Goal: Task Accomplishment & Management: Use online tool/utility

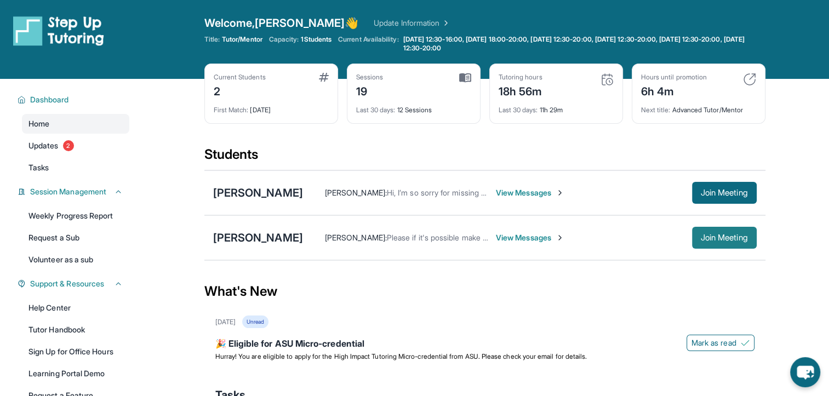
click at [726, 235] on span "Join Meeting" at bounding box center [724, 238] width 47 height 7
click at [530, 233] on span "View Messages" at bounding box center [530, 237] width 69 height 11
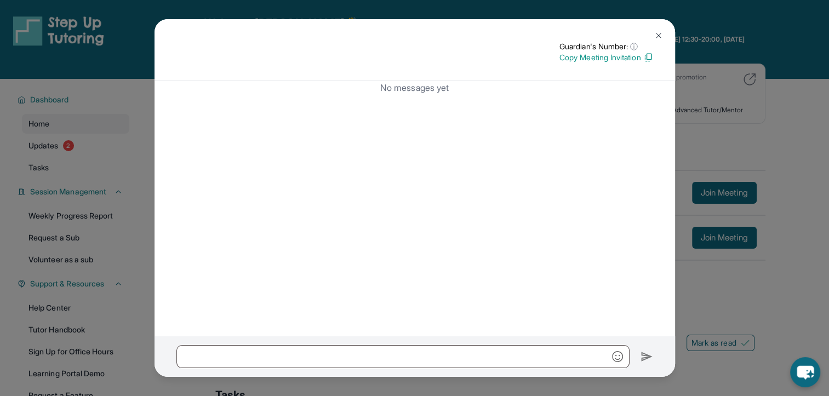
click at [658, 32] on img at bounding box center [658, 35] width 9 height 9
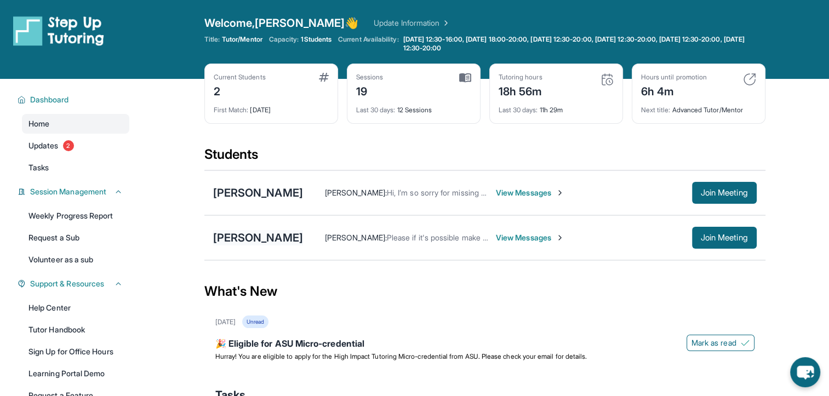
click at [276, 236] on div "[PERSON_NAME]" at bounding box center [258, 237] width 90 height 15
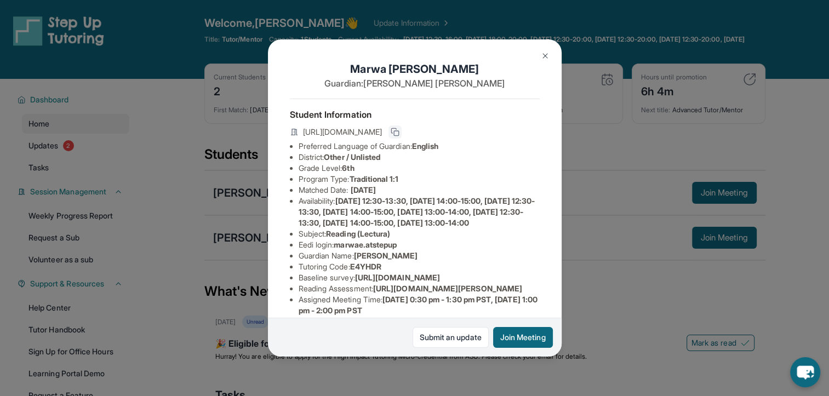
click at [400, 132] on icon at bounding box center [395, 132] width 9 height 9
click at [531, 342] on button "Join Meeting" at bounding box center [523, 337] width 60 height 21
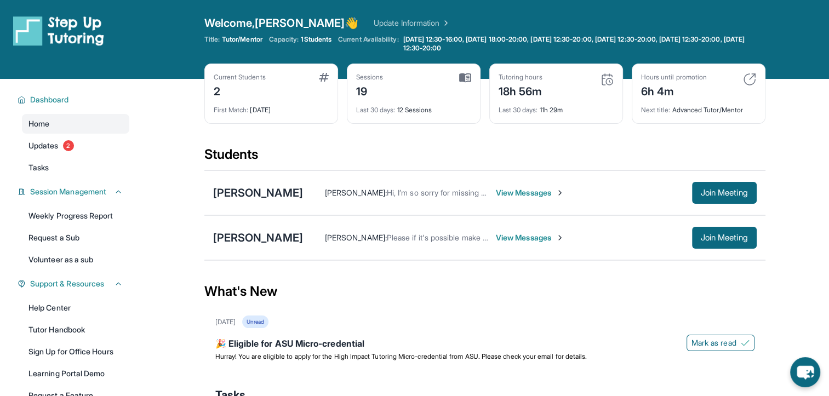
click at [527, 235] on span "View Messages" at bounding box center [530, 237] width 69 height 11
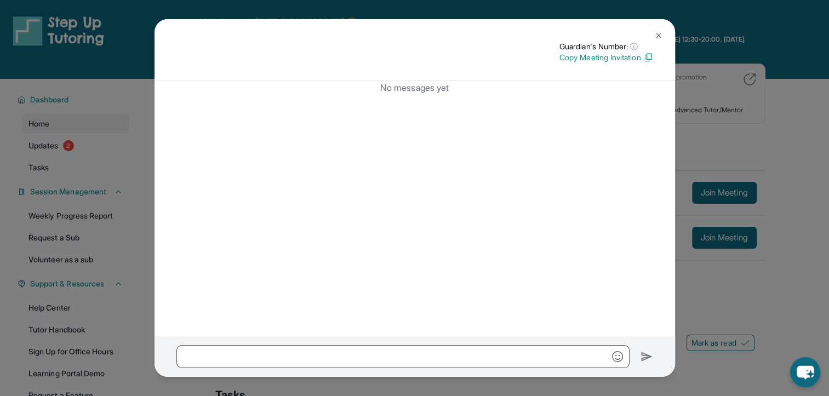
click at [658, 34] on img at bounding box center [658, 35] width 9 height 9
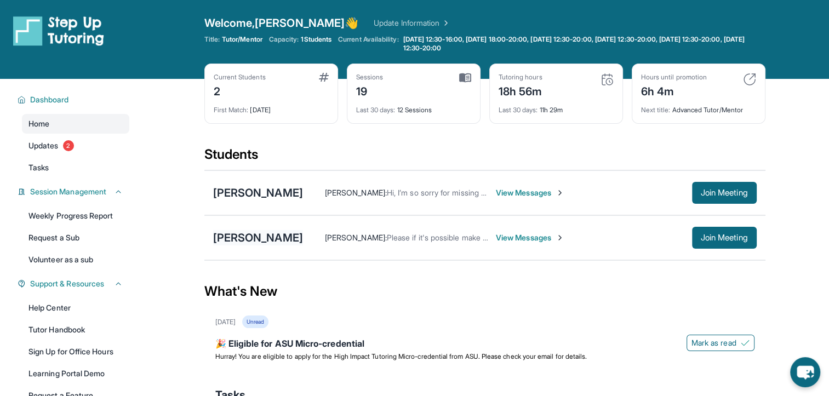
click at [266, 238] on div "[PERSON_NAME]" at bounding box center [258, 237] width 90 height 15
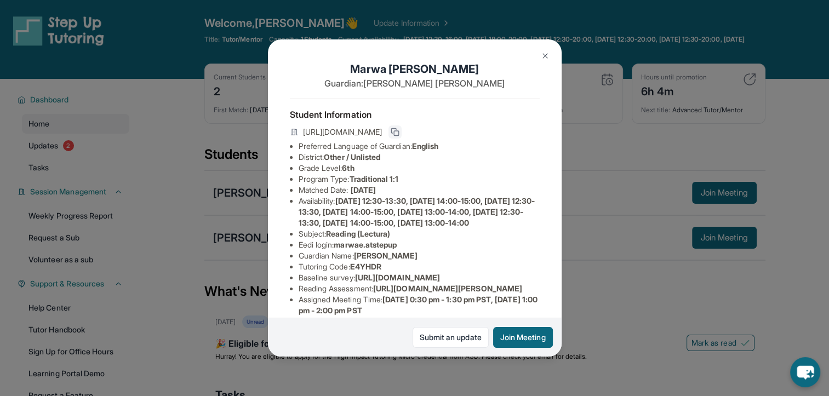
click at [400, 130] on icon at bounding box center [395, 132] width 9 height 9
click at [535, 341] on button "Join Meeting" at bounding box center [523, 337] width 60 height 21
